Goal: Information Seeking & Learning: Learn about a topic

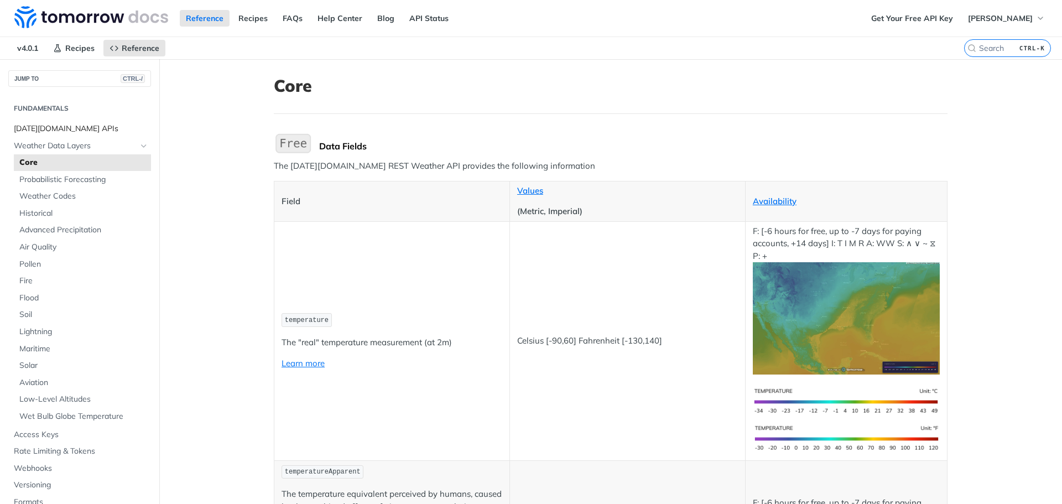
click at [66, 129] on span "[DATE][DOMAIN_NAME] APIs" at bounding box center [81, 128] width 134 height 11
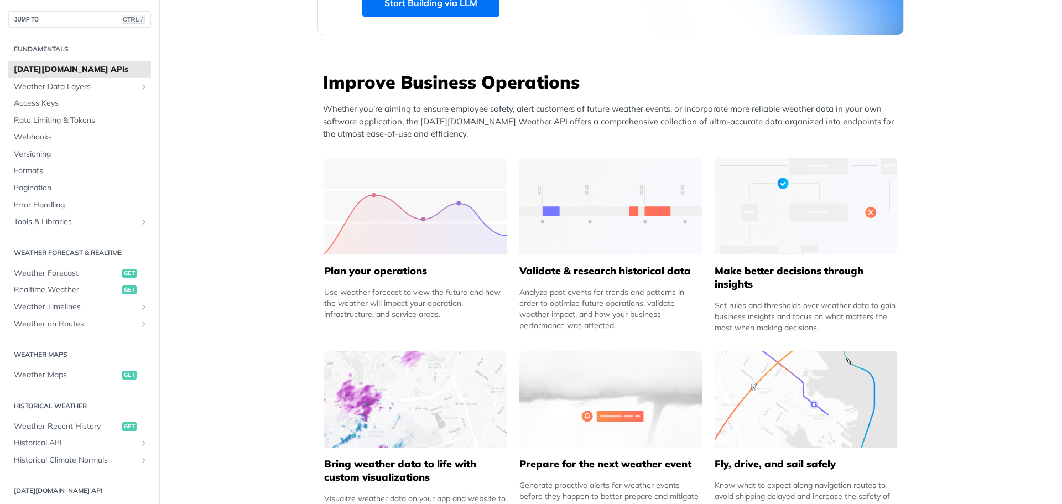
scroll to position [387, 0]
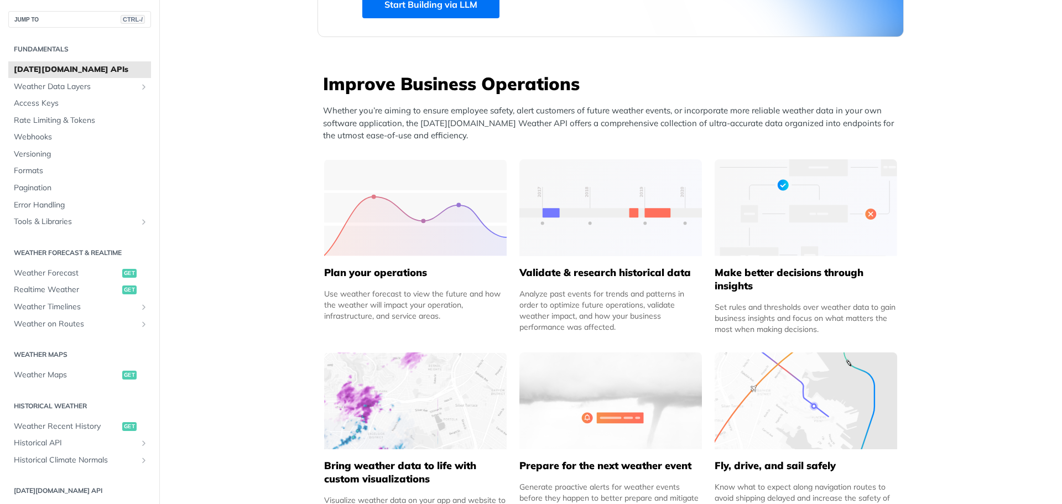
drag, startPoint x: 969, startPoint y: 80, endPoint x: 972, endPoint y: 68, distance: 12.1
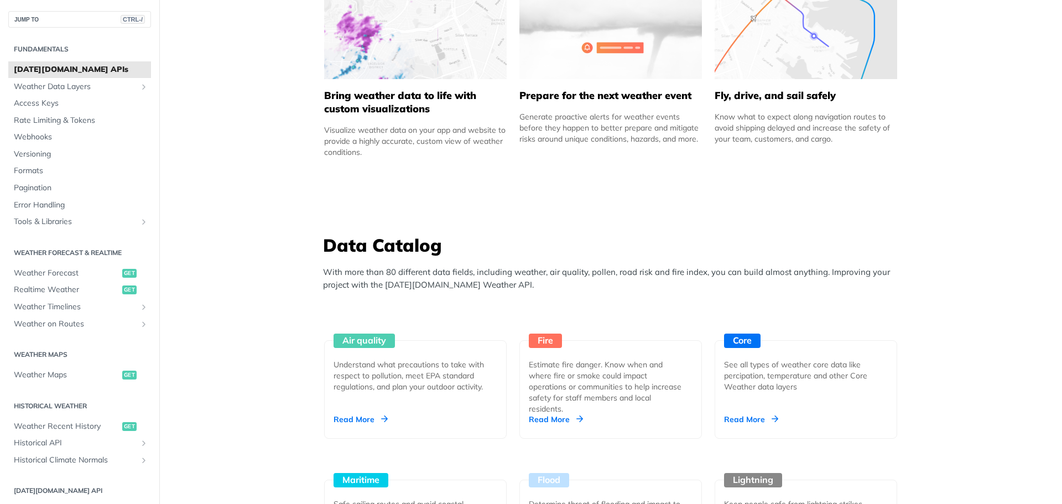
scroll to position [775, 0]
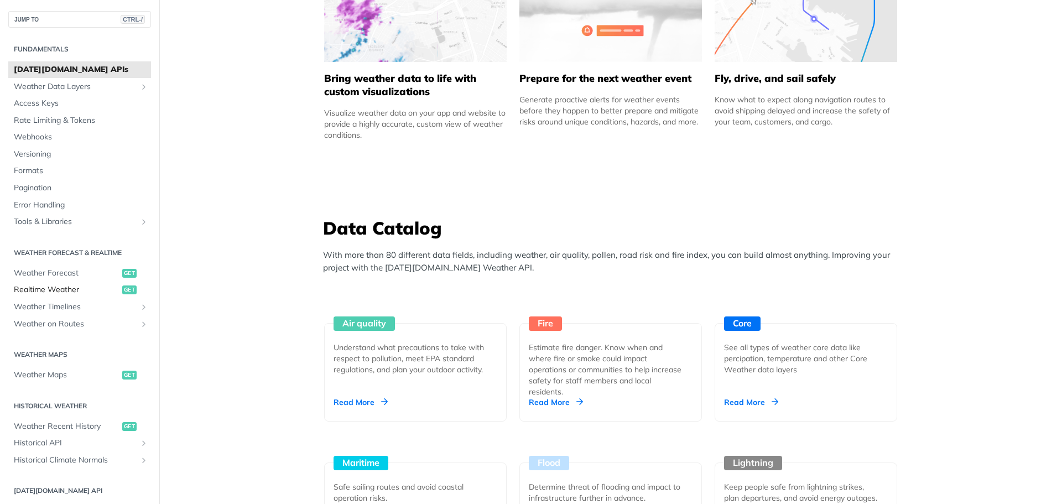
click at [74, 295] on span "Realtime Weather" at bounding box center [67, 289] width 106 height 11
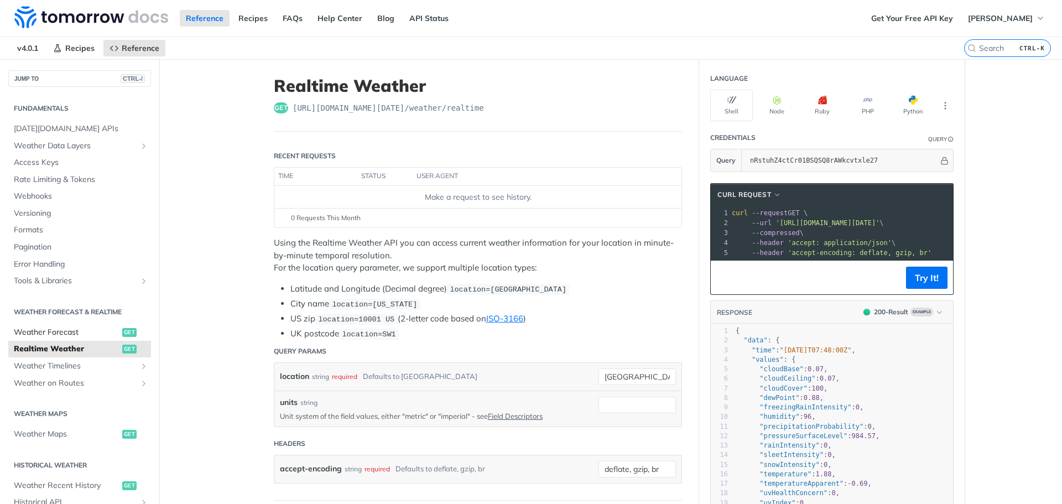
click at [70, 328] on span "Weather Forecast" at bounding box center [67, 332] width 106 height 11
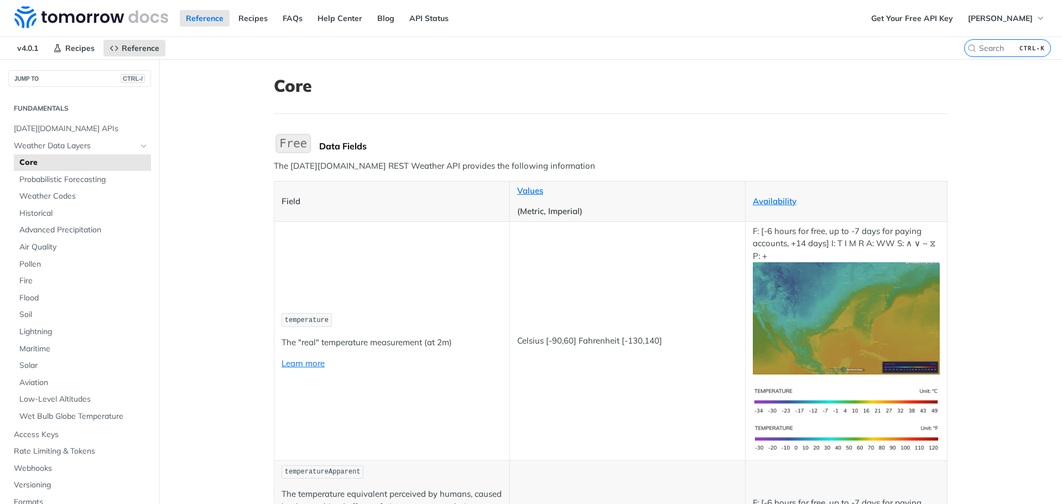
click at [288, 320] on span "temperature" at bounding box center [307, 320] width 44 height 8
click at [40, 77] on button "JUMP TO CTRL-/" at bounding box center [79, 78] width 143 height 17
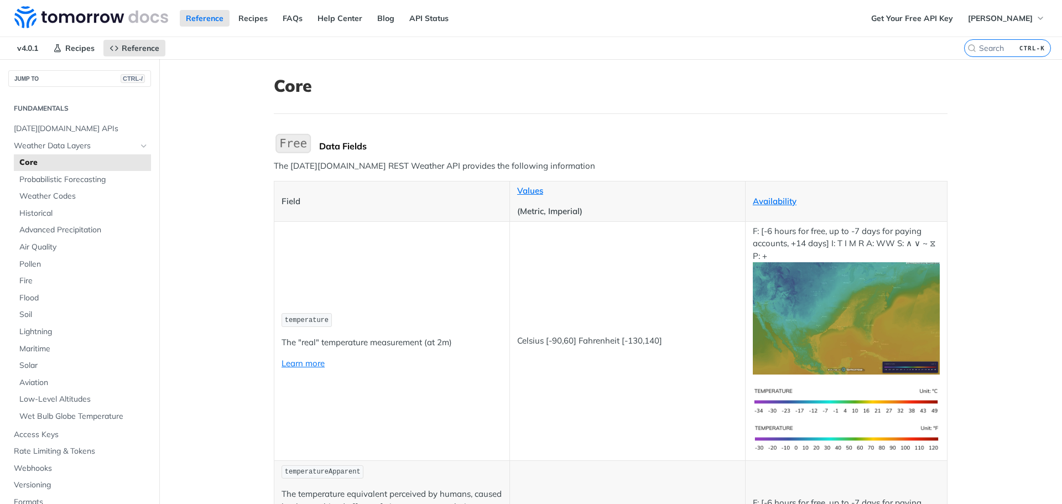
drag, startPoint x: 204, startPoint y: 240, endPoint x: 205, endPoint y: 160, distance: 80.2
